Goal: Check status: Check status

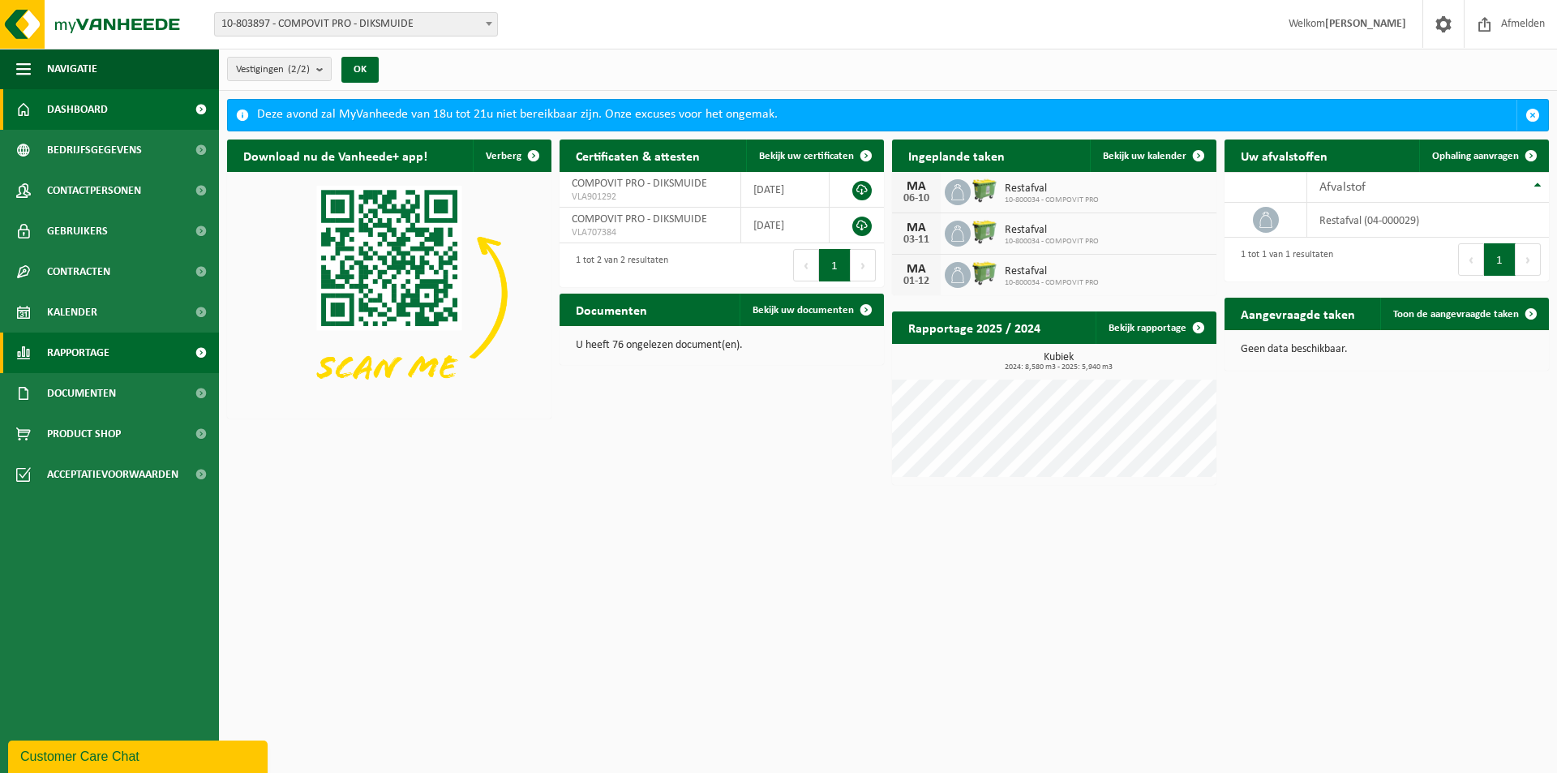
click at [125, 351] on link "Rapportage" at bounding box center [109, 352] width 219 height 41
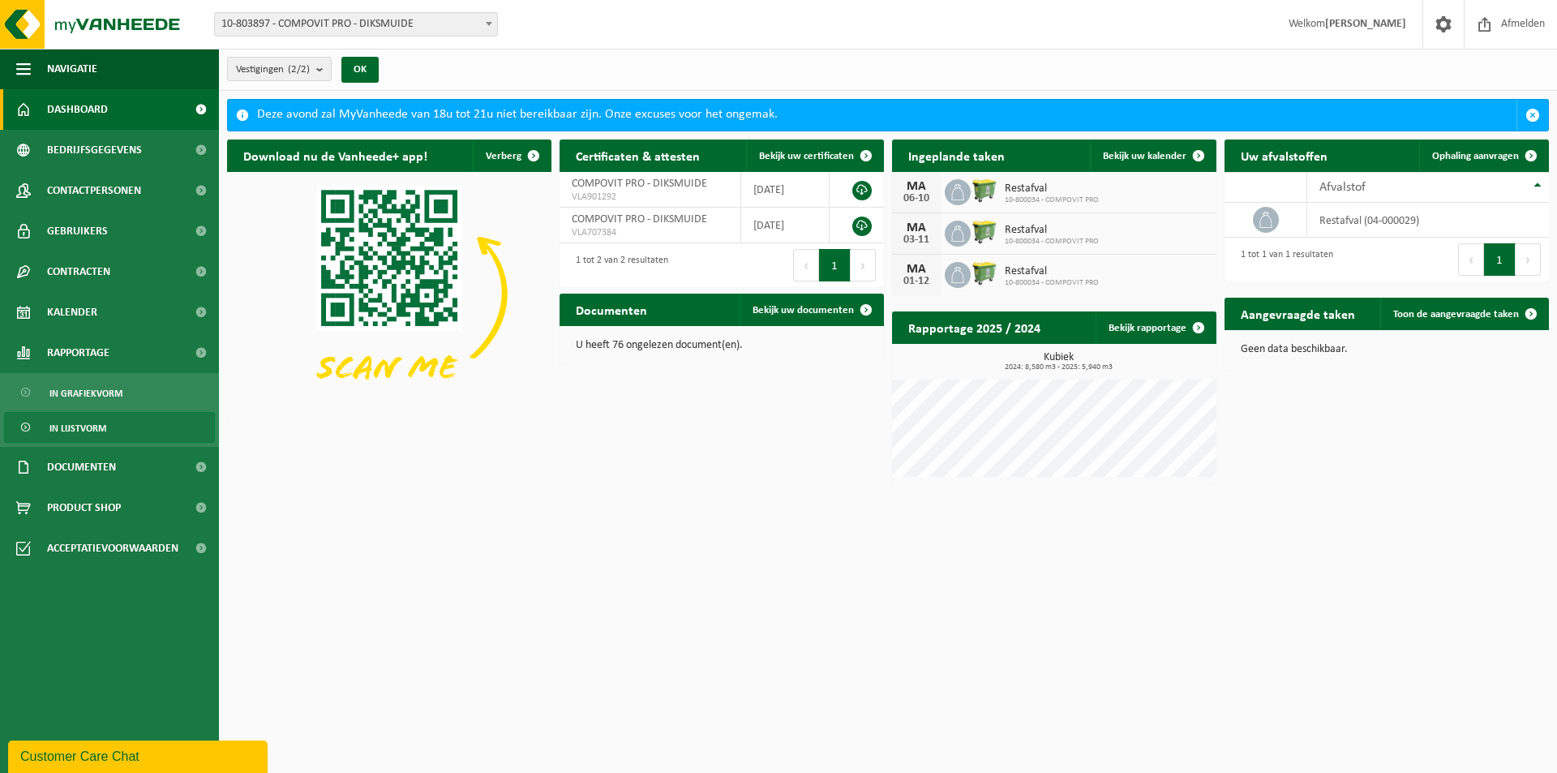
click at [96, 418] on span "In lijstvorm" at bounding box center [77, 428] width 57 height 31
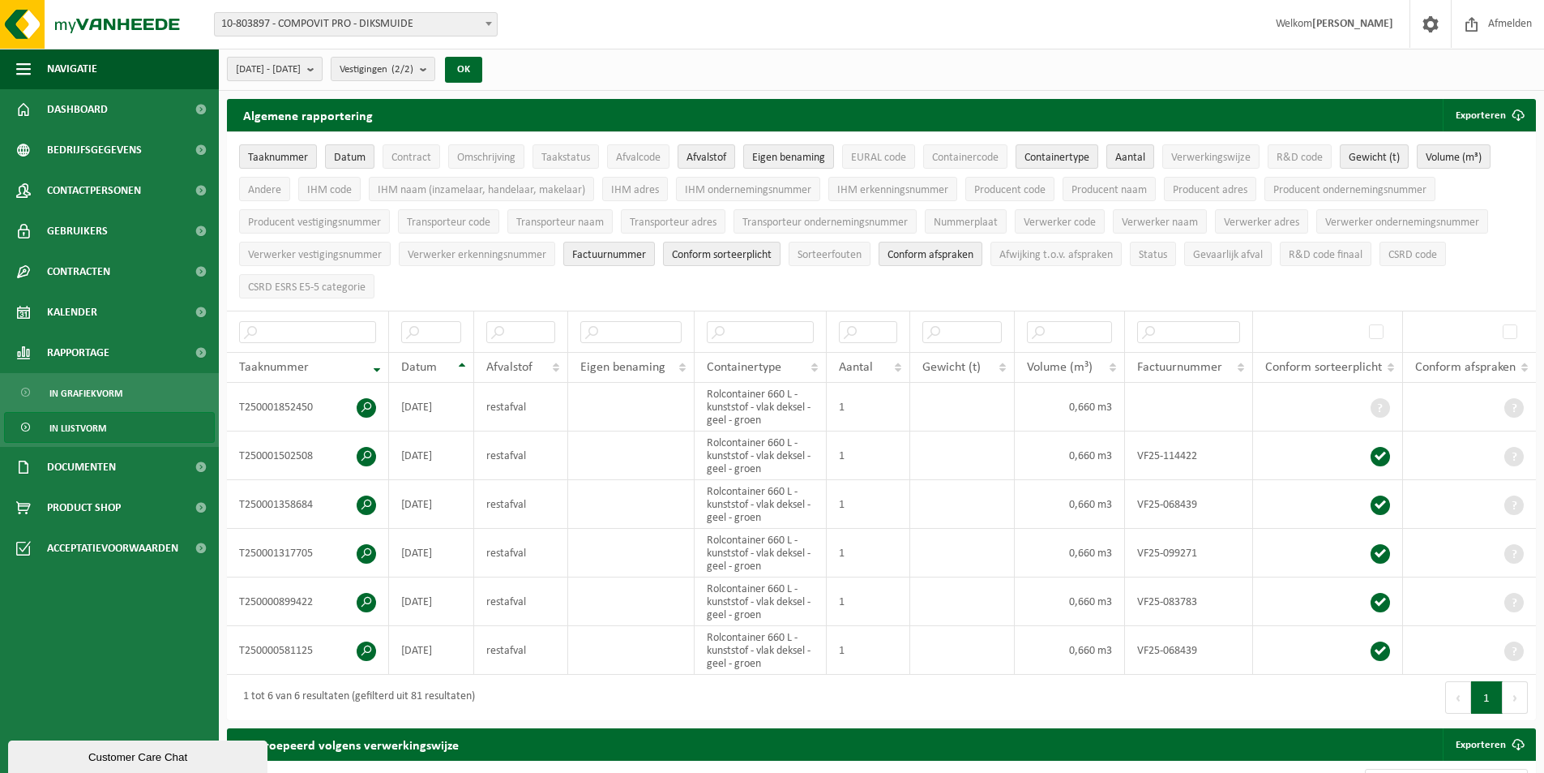
click at [322, 66] on b "submit" at bounding box center [314, 69] width 15 height 23
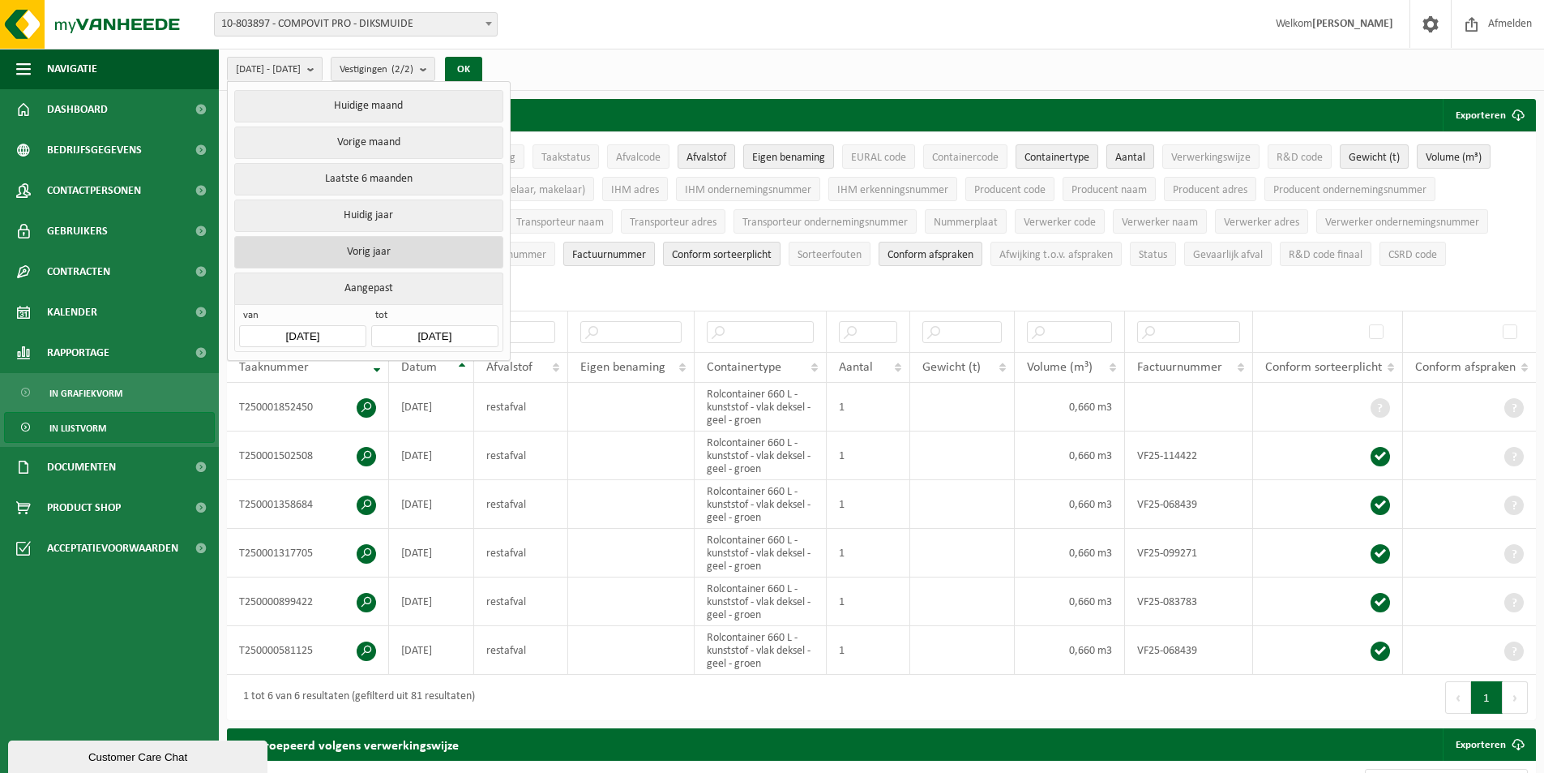
click at [375, 238] on button "Vorig jaar" at bounding box center [368, 252] width 268 height 32
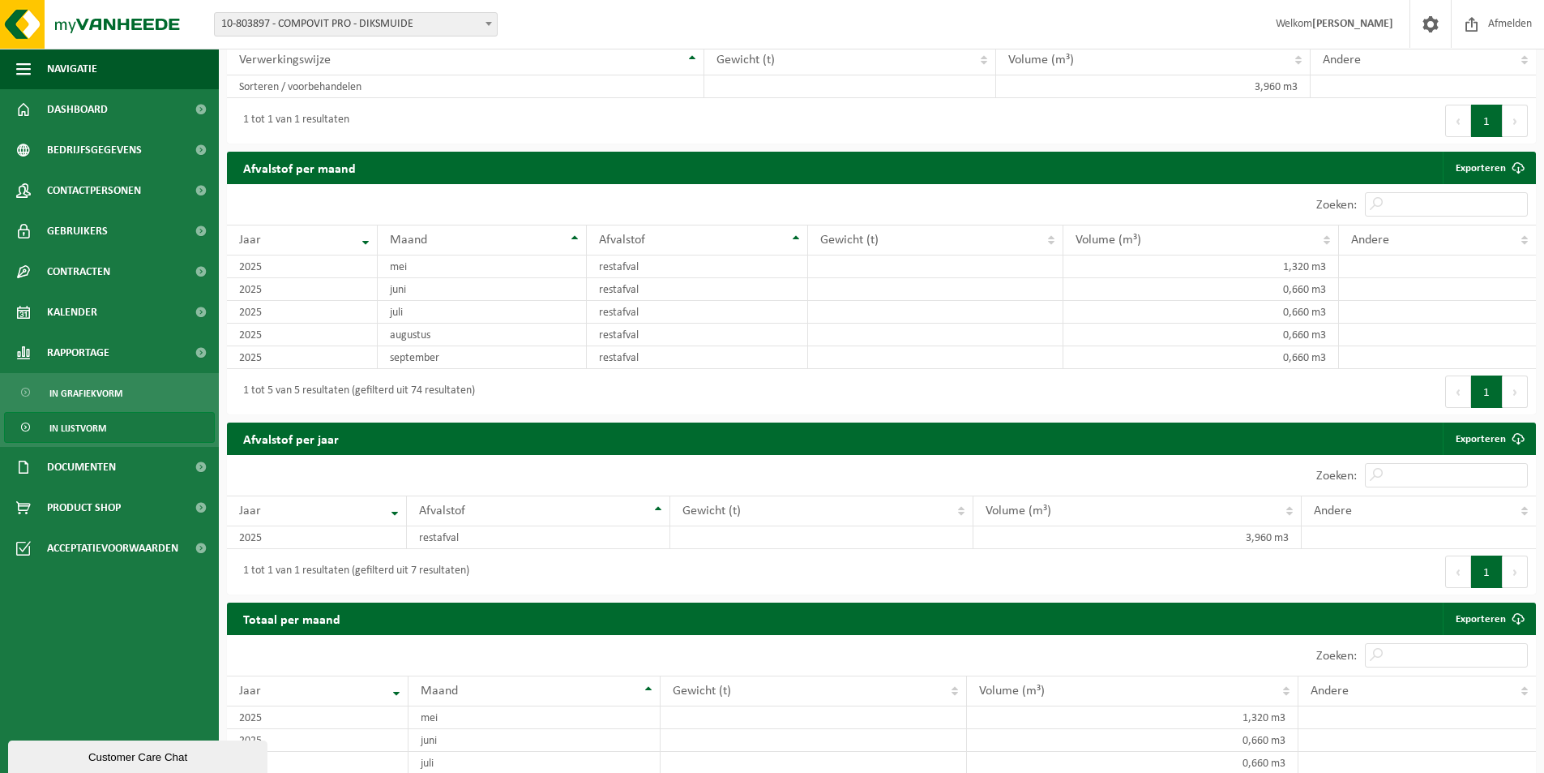
scroll to position [811, 0]
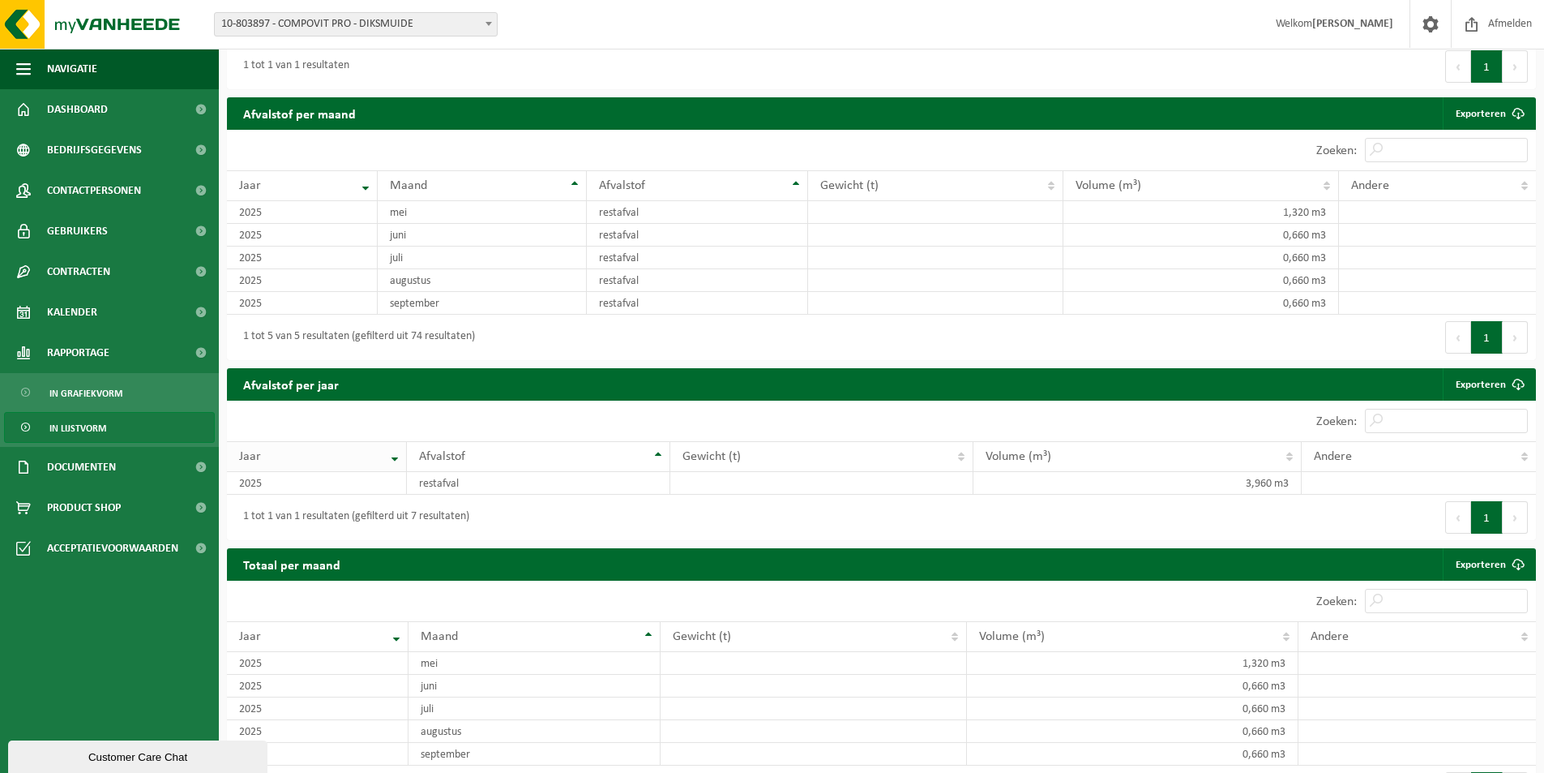
click at [391, 451] on th "Jaar" at bounding box center [317, 456] width 180 height 31
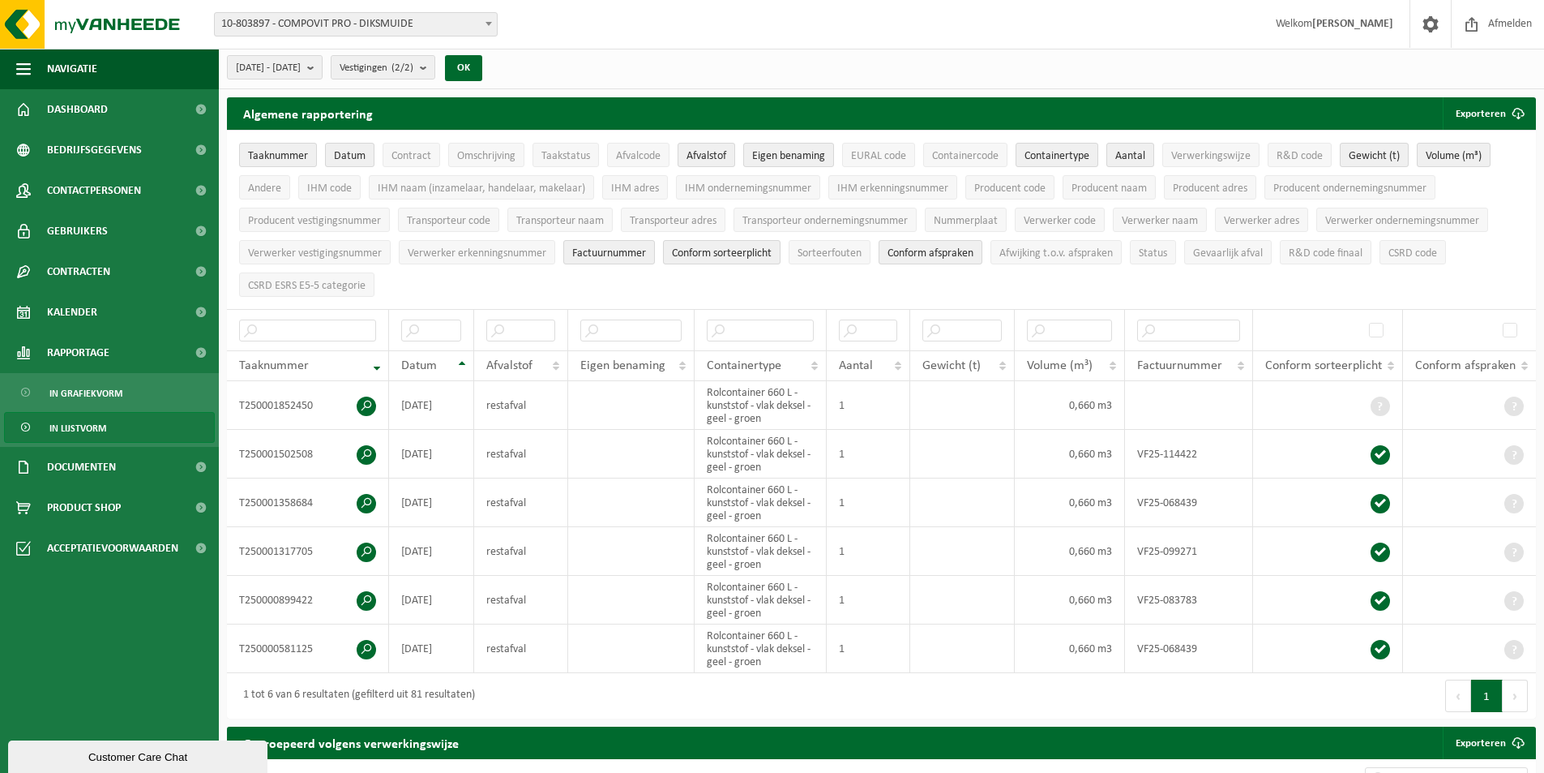
scroll to position [0, 0]
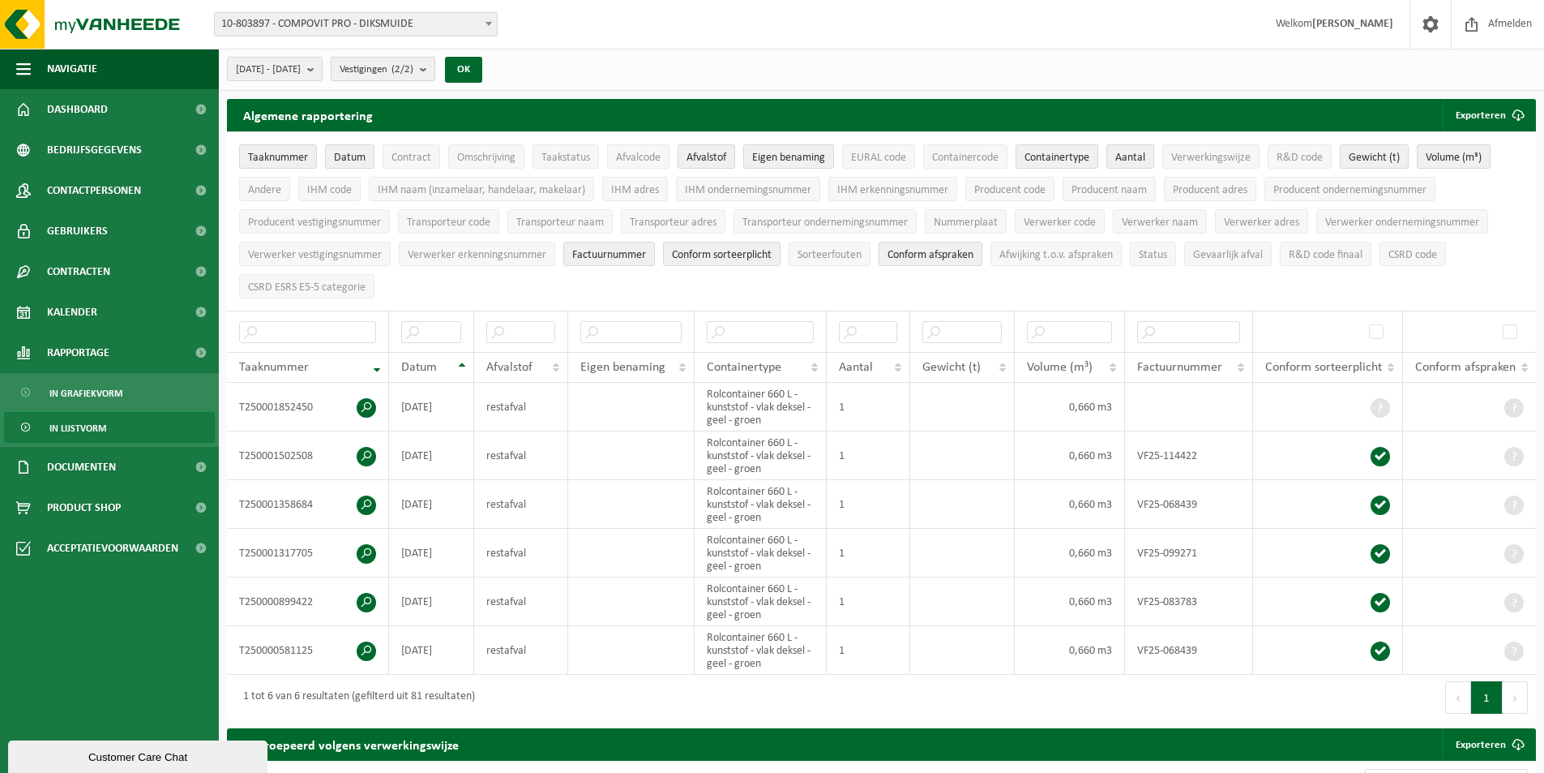
click at [435, 68] on b "submit" at bounding box center [427, 69] width 15 height 23
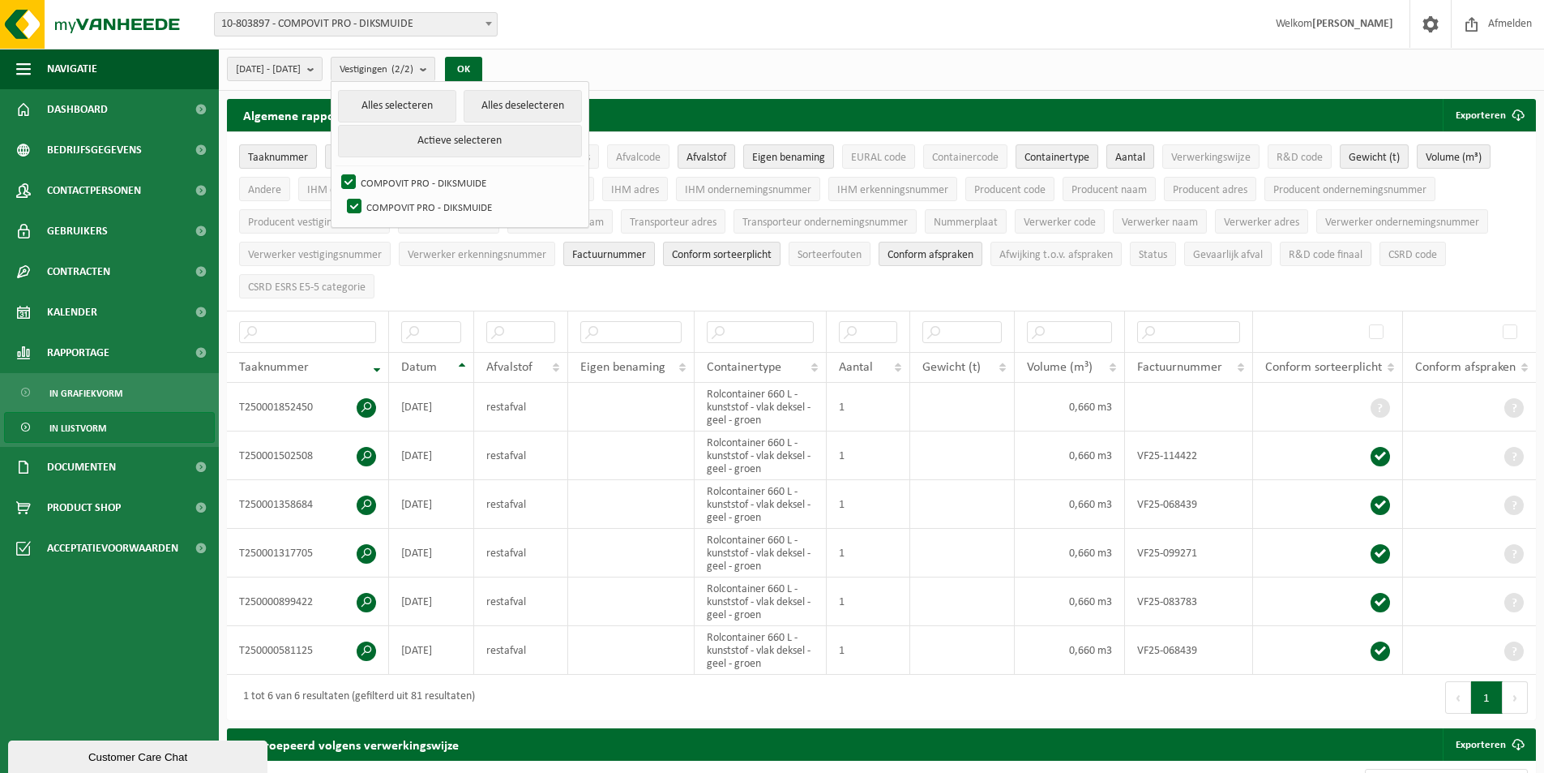
click at [590, 57] on div "[DATE] - [DATE] Huidige maand Vorige maand Laatste 6 maanden Huidig jaar Vorig …" at bounding box center [881, 70] width 1325 height 42
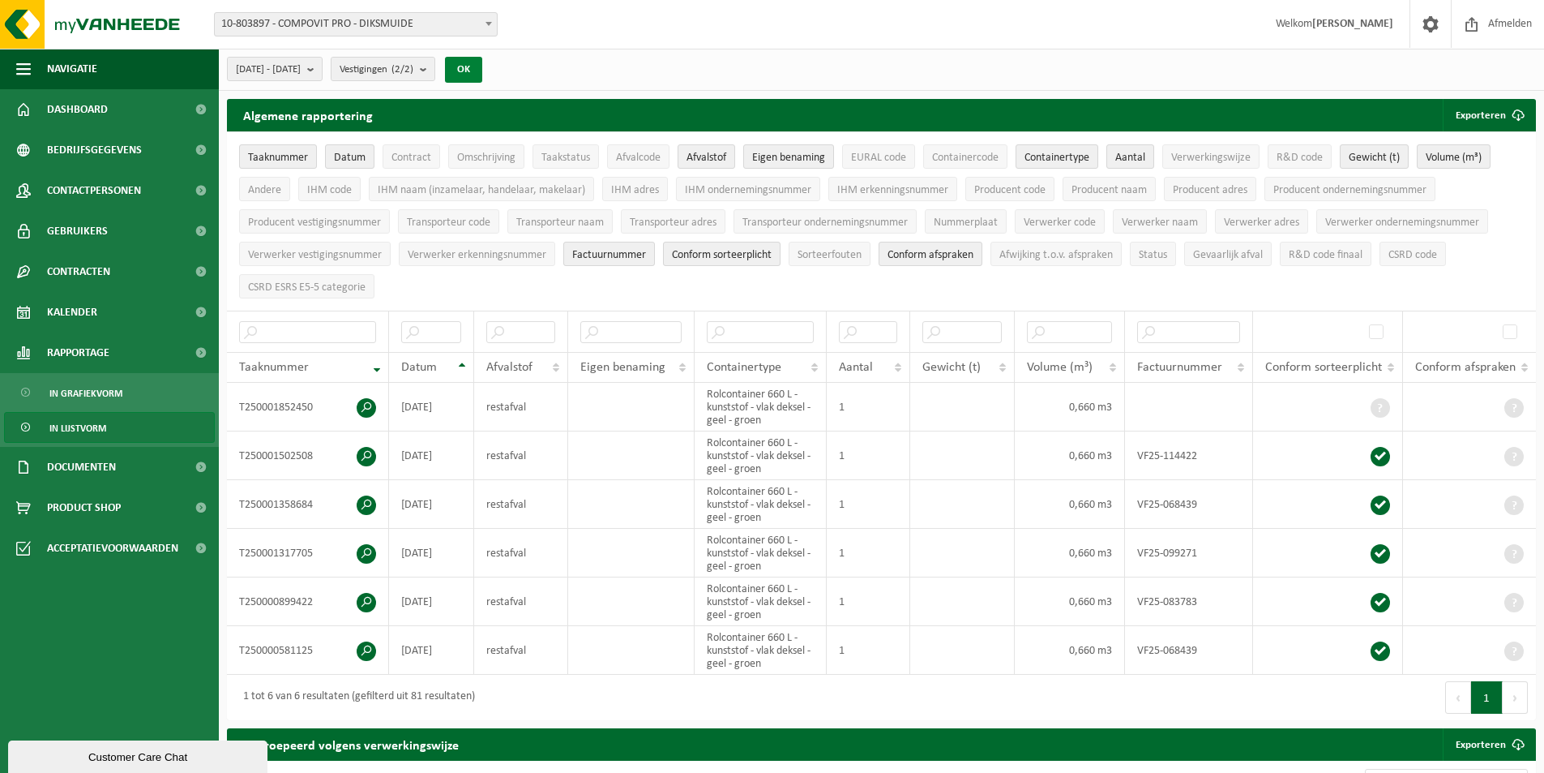
click at [482, 70] on button "OK" at bounding box center [463, 70] width 37 height 26
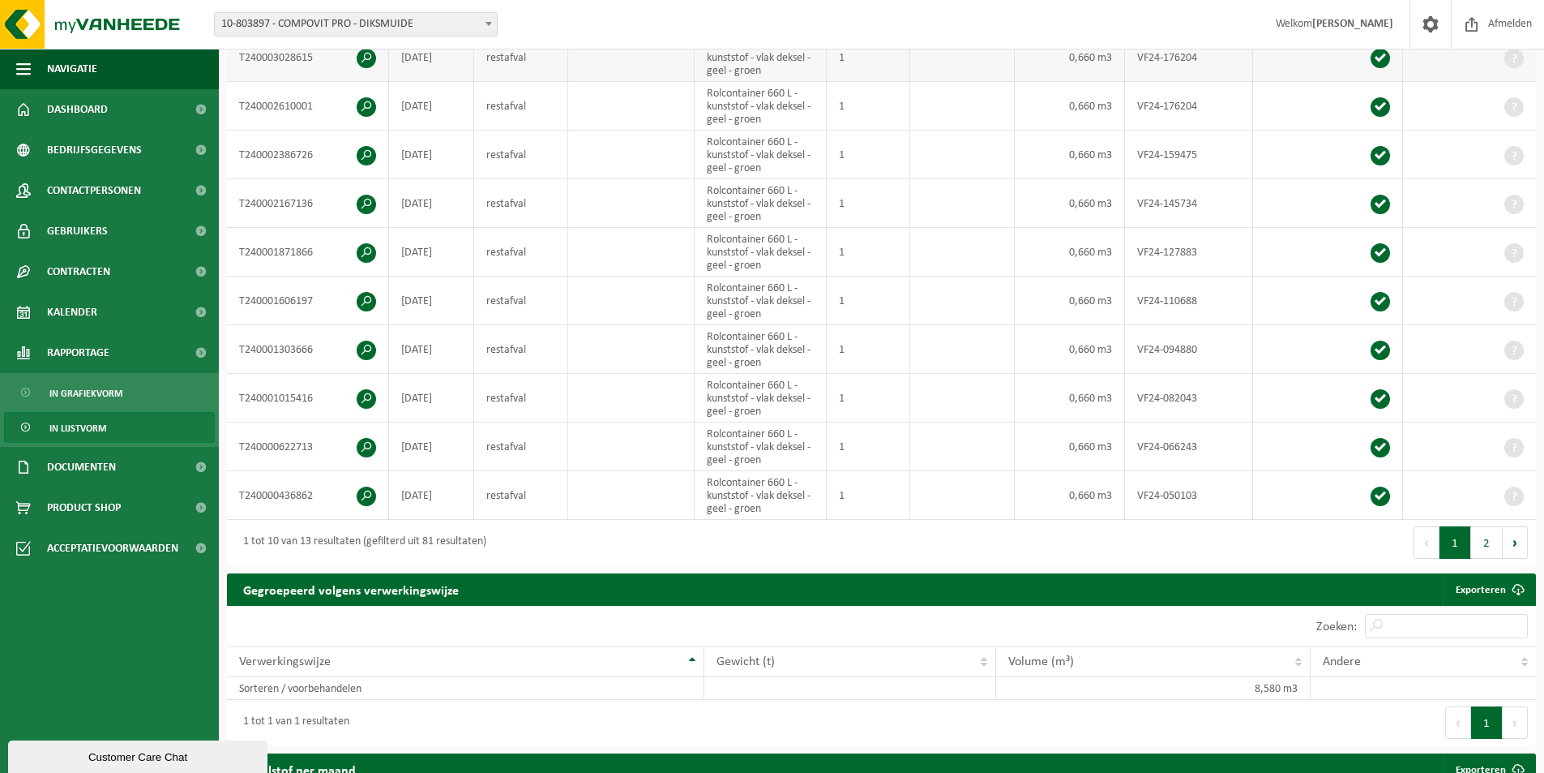
scroll to position [405, 0]
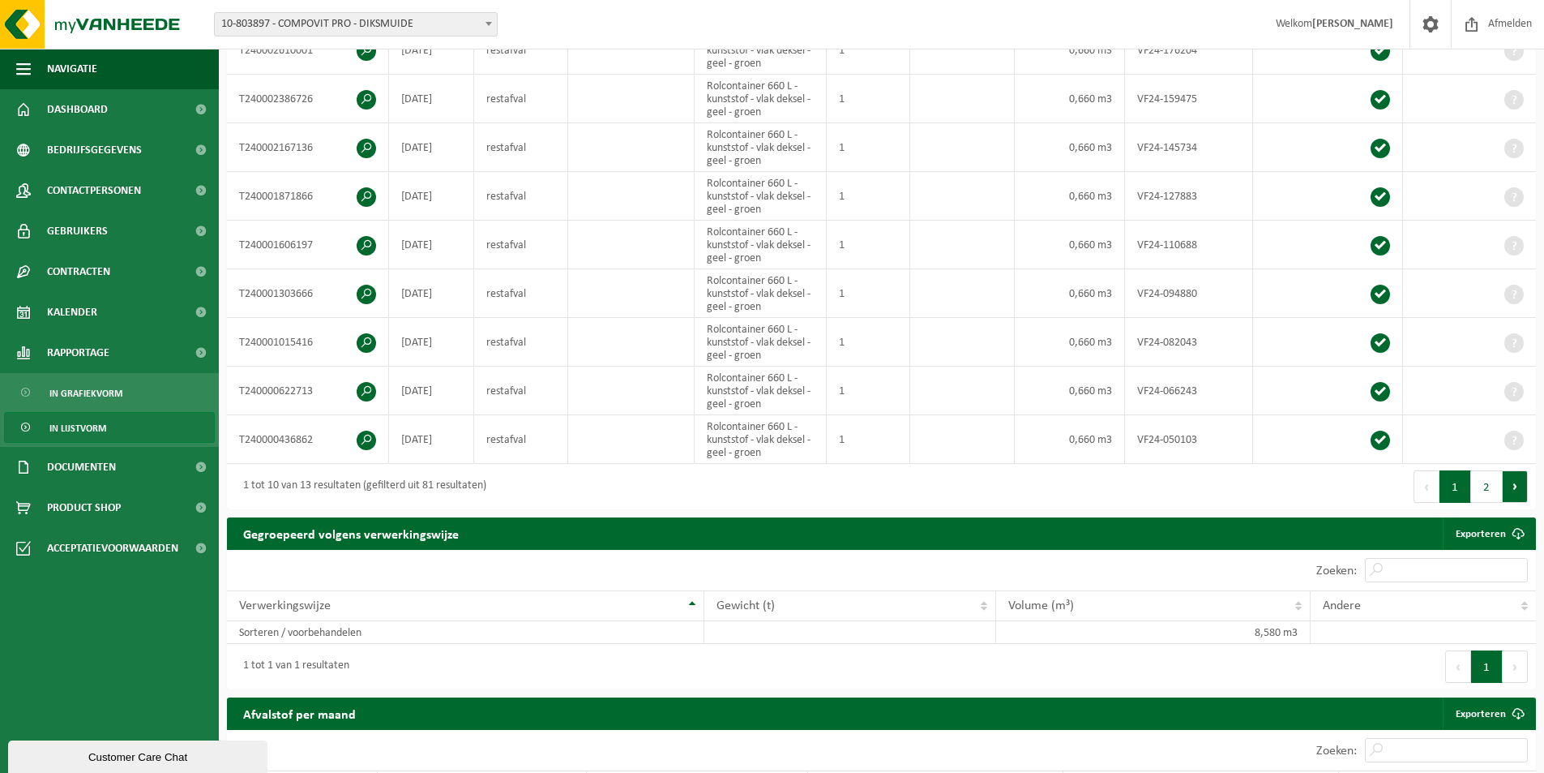
click at [1517, 481] on button "Volgende" at bounding box center [1515, 486] width 25 height 32
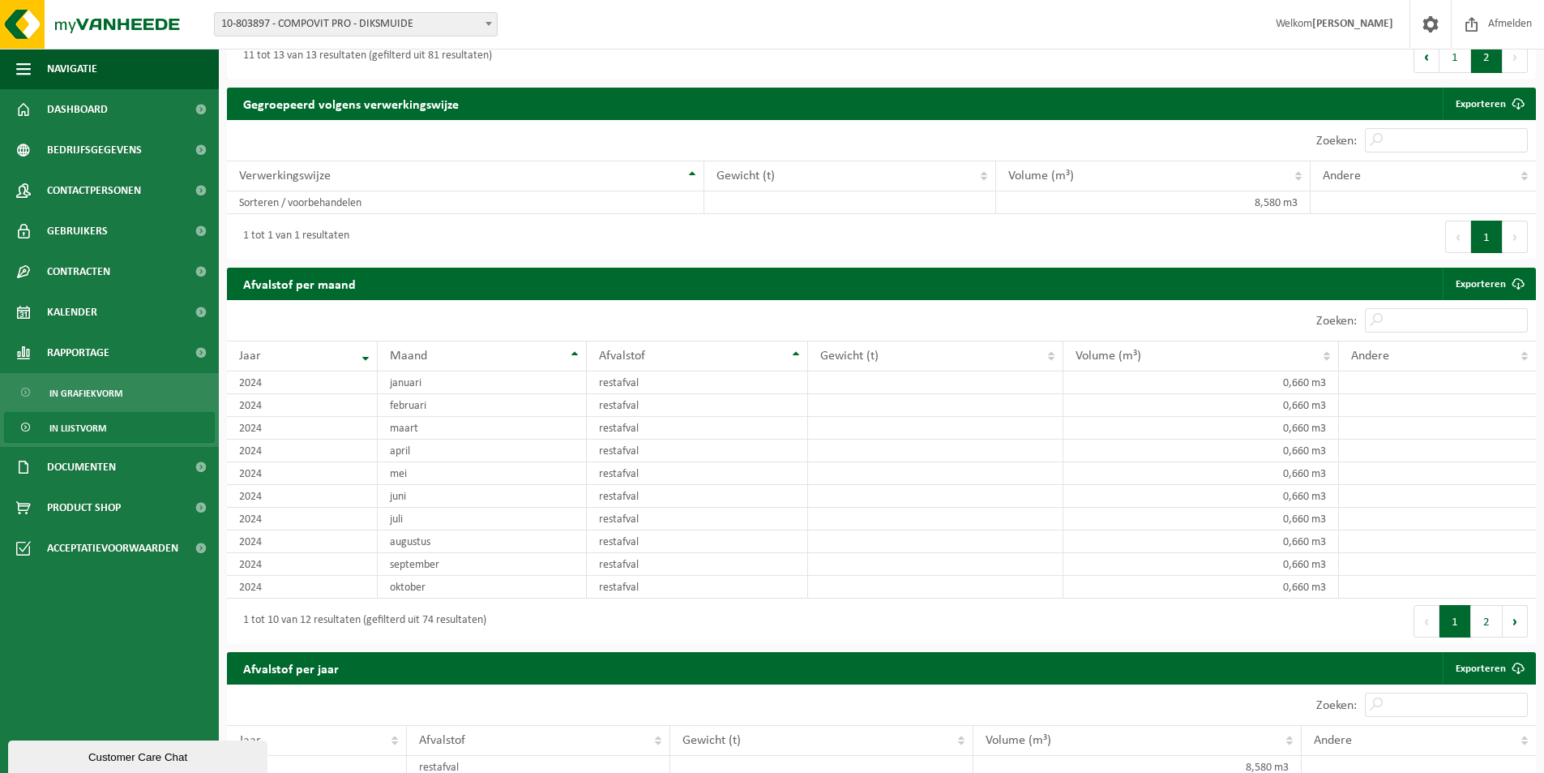
scroll to position [640, 0]
